Goal: Information Seeking & Learning: Learn about a topic

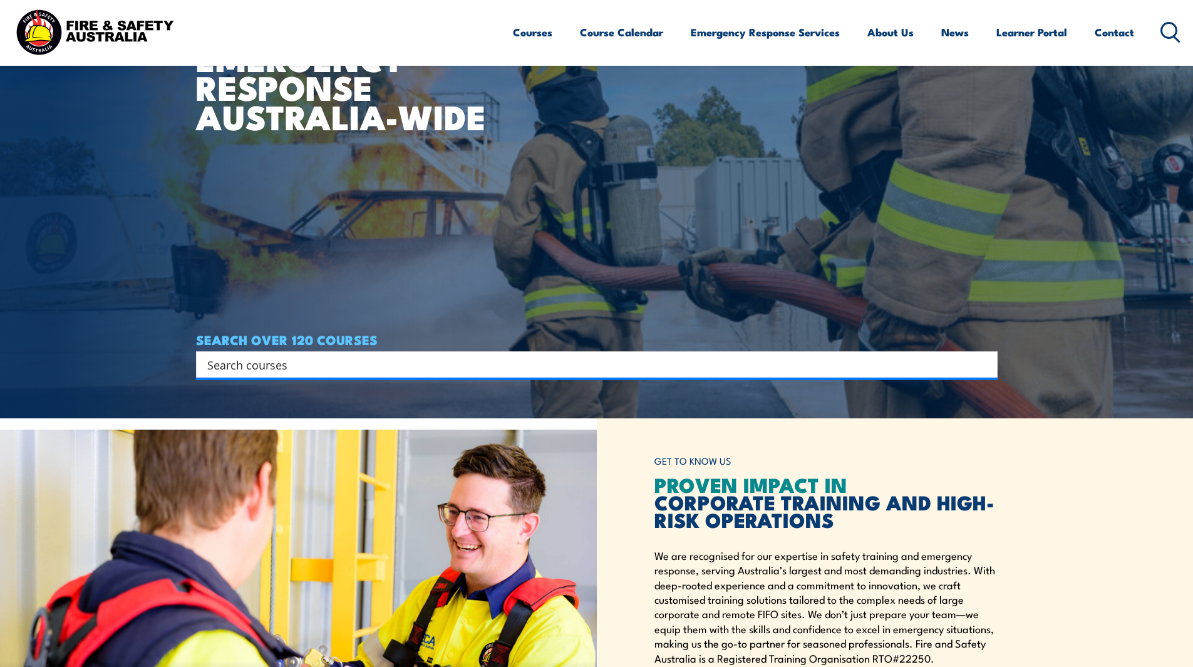
scroll to position [313, 0]
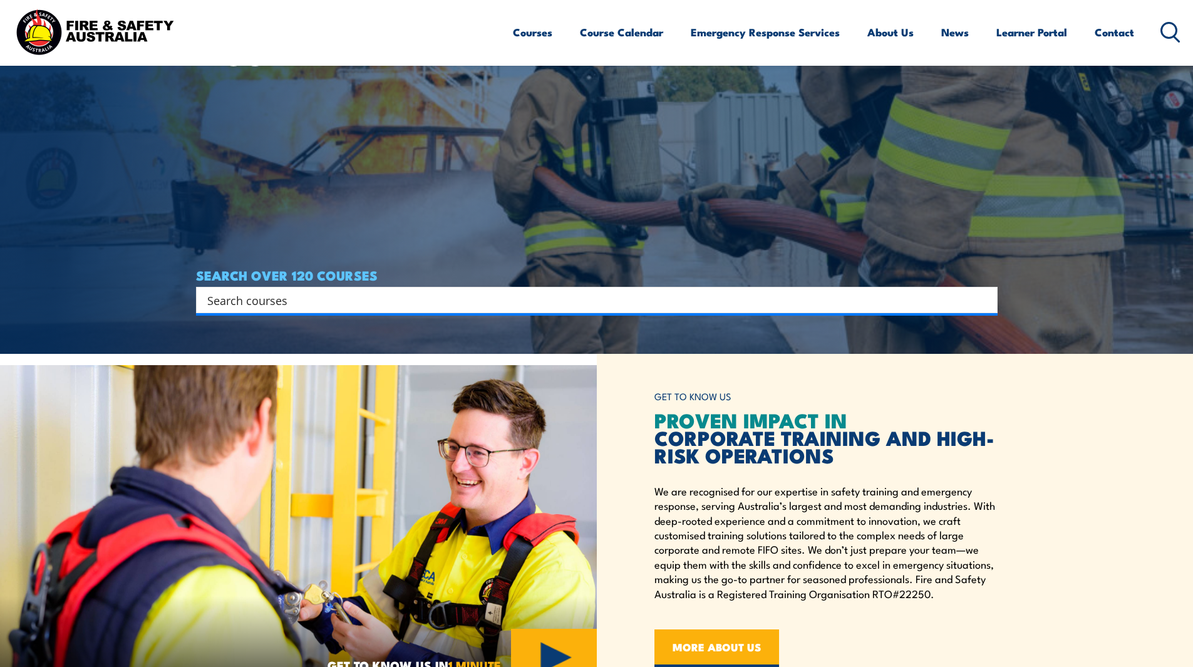
click at [443, 298] on input "Search input" at bounding box center [588, 300] width 763 height 19
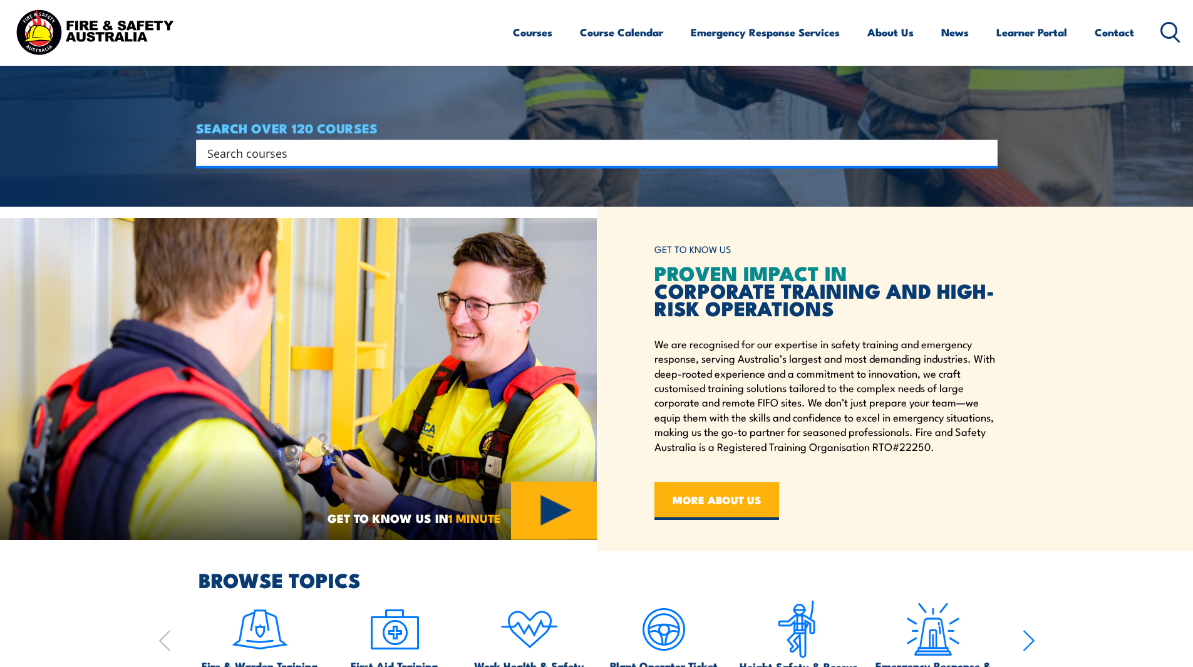
scroll to position [438, 0]
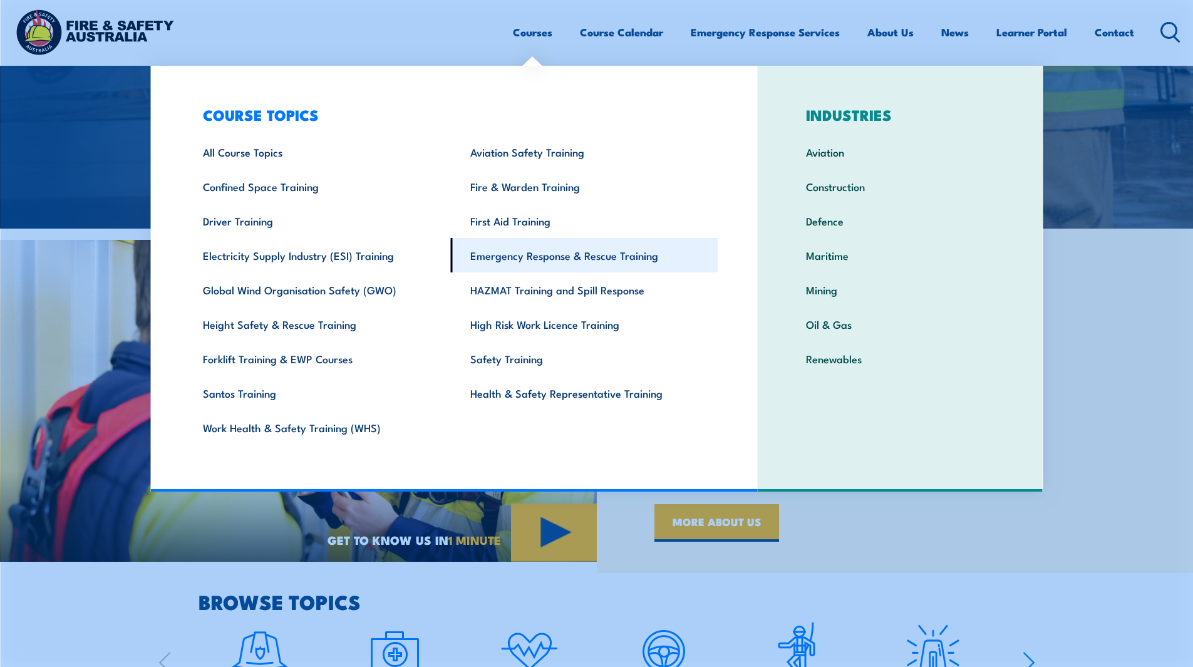
click at [518, 254] on link "Emergency Response & Rescue Training" at bounding box center [584, 255] width 267 height 34
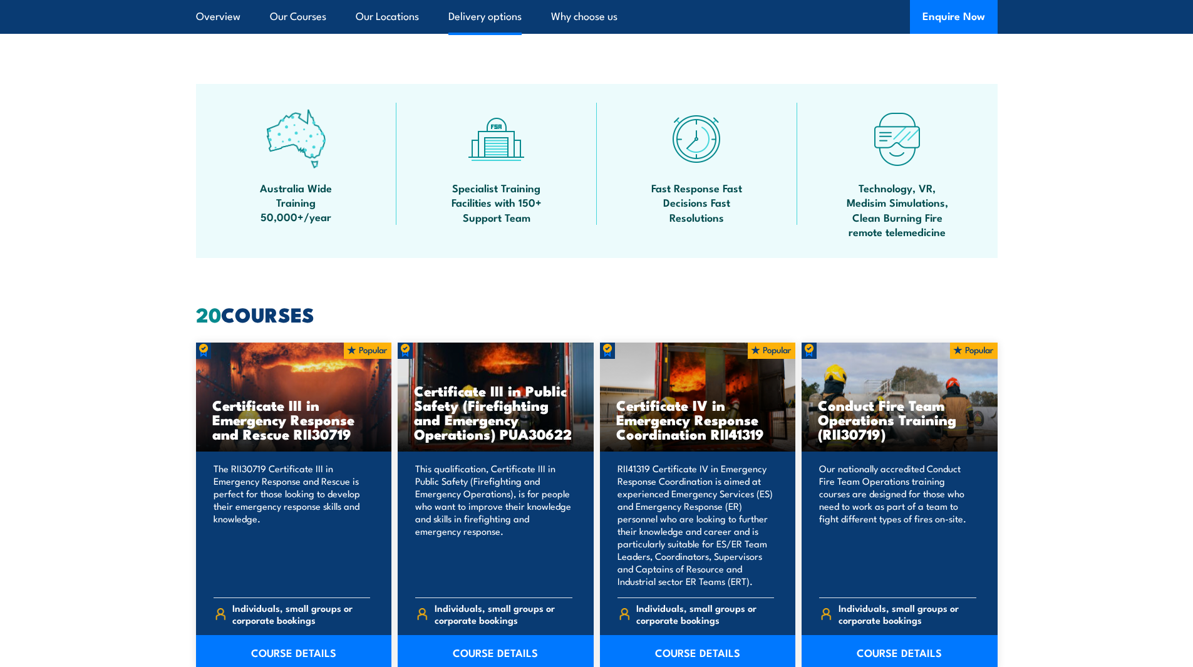
scroll to position [751, 0]
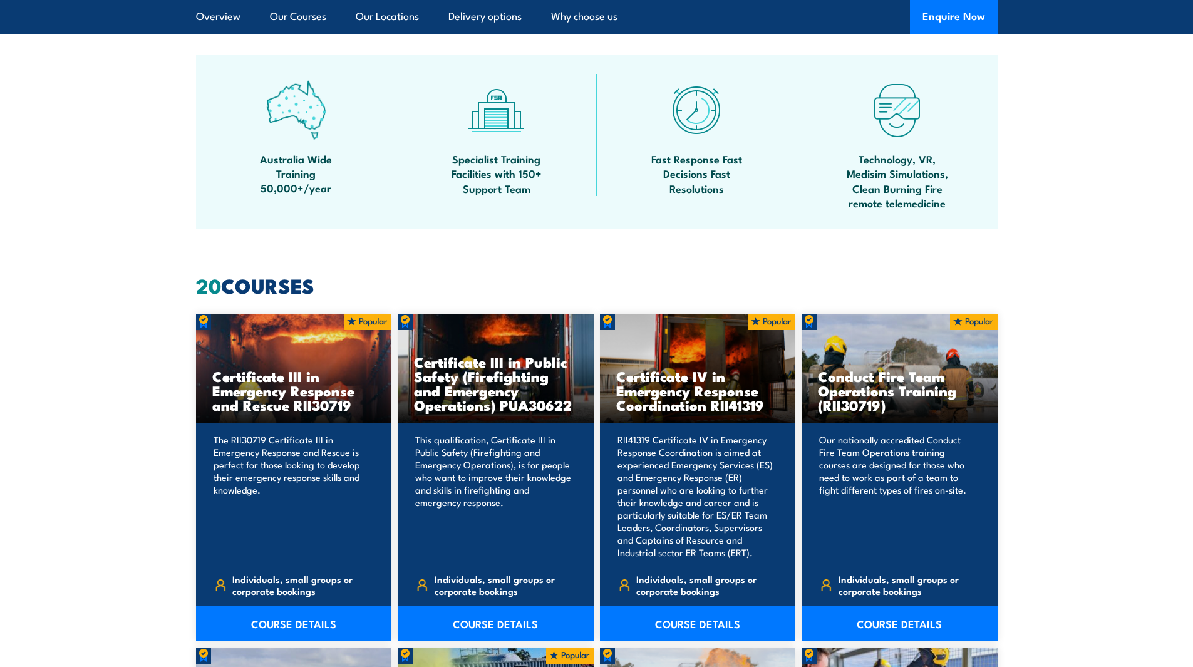
drag, startPoint x: 570, startPoint y: 406, endPoint x: 419, endPoint y: 372, distance: 154.6
click at [419, 372] on h3 "Certificate III in Public Safety (Firefighting and Emergency Operations) PUA306…" at bounding box center [495, 383] width 163 height 58
copy h3 "ertificate III in Public Safety (Firefighting and Emergency Operations) PUA30622"
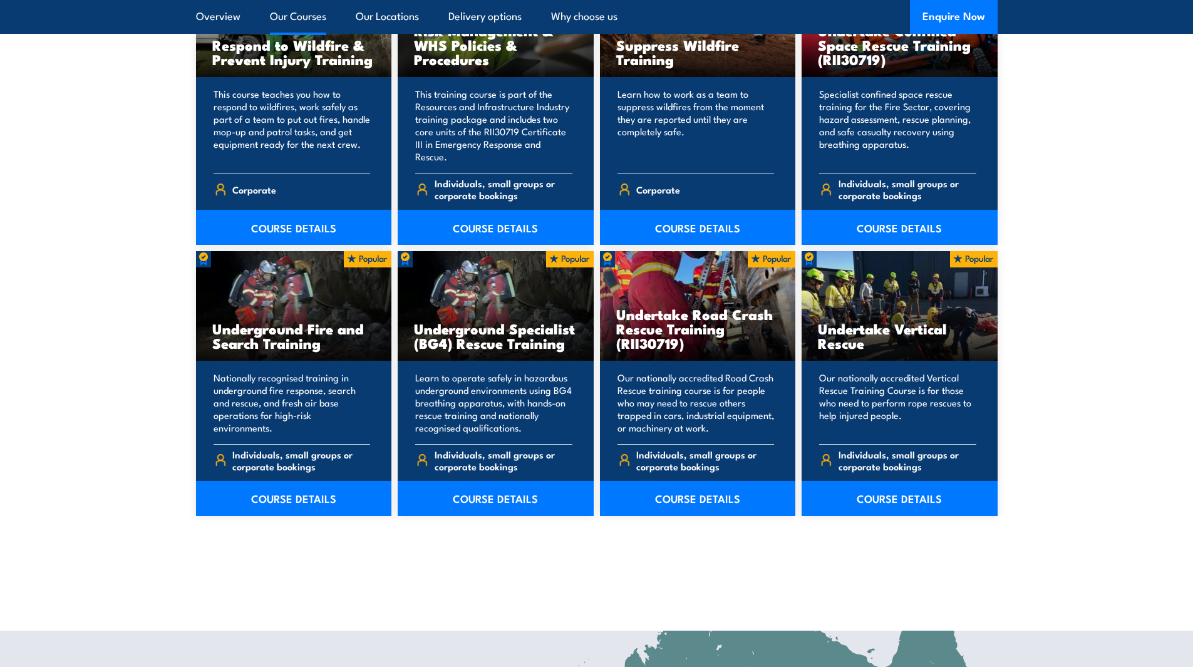
scroll to position [2066, 0]
